Goal: Information Seeking & Learning: Compare options

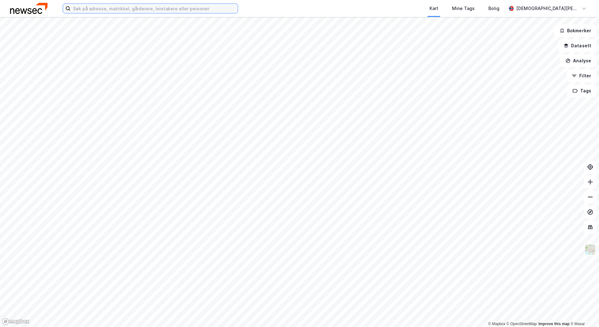
click at [99, 8] on input at bounding box center [154, 8] width 167 height 9
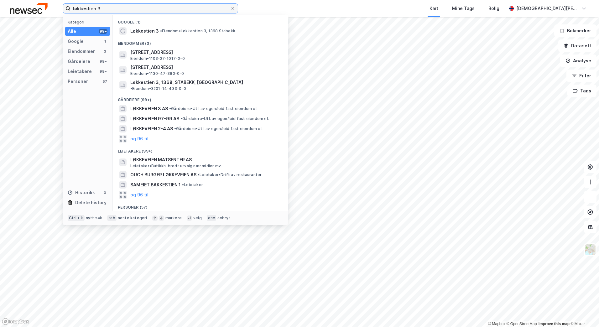
type input "løkkestien 3"
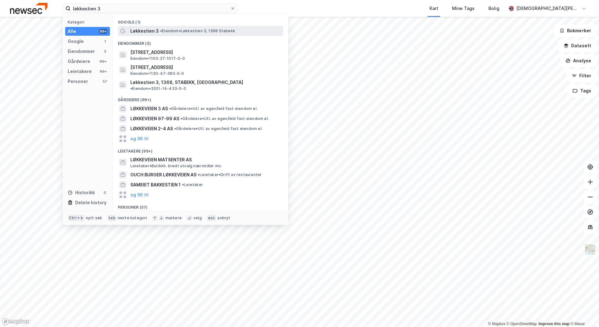
click at [134, 32] on span "Løkkestien 3" at bounding box center [144, 31] width 29 height 8
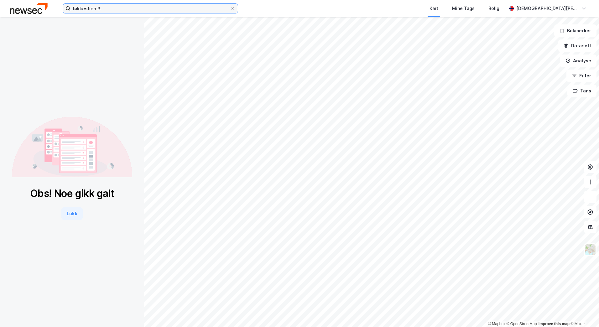
click at [113, 12] on input "løkkestien 3" at bounding box center [151, 8] width 160 height 9
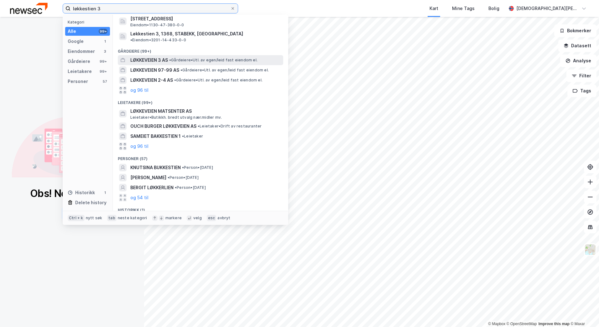
scroll to position [57, 0]
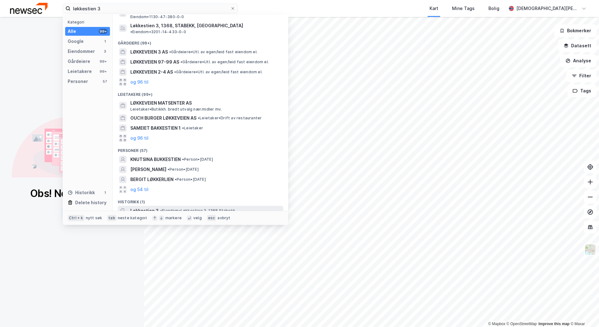
click at [139, 207] on span "Løkkestien 3" at bounding box center [144, 211] width 29 height 8
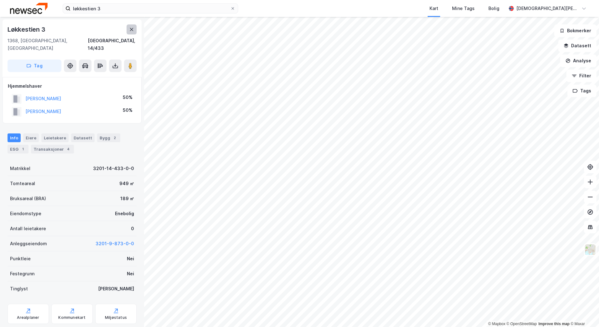
click at [132, 32] on icon at bounding box center [131, 29] width 5 height 5
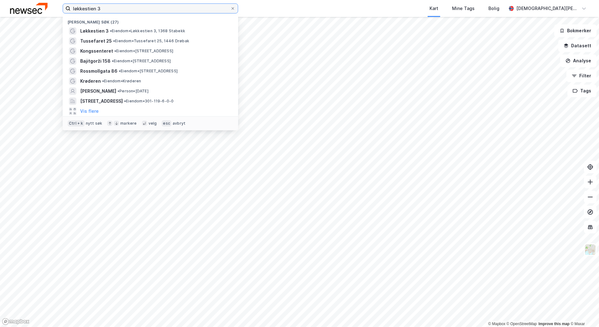
click at [217, 9] on input "løkkestien 3" at bounding box center [151, 8] width 160 height 9
click at [234, 9] on icon at bounding box center [233, 8] width 3 height 3
click at [230, 9] on input "løkkestien 3" at bounding box center [151, 8] width 160 height 9
click at [223, 9] on input at bounding box center [154, 8] width 167 height 9
